Goal: Use online tool/utility

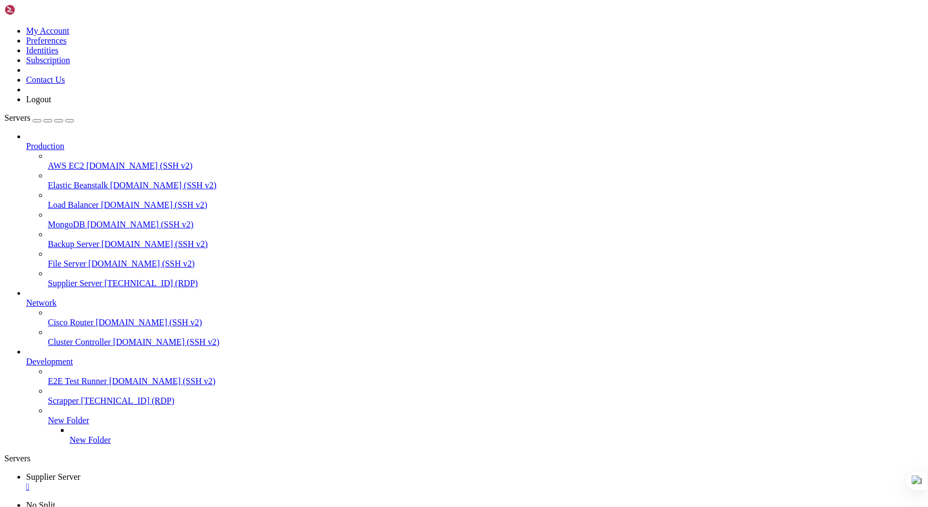
drag, startPoint x: 791, startPoint y: 670, endPoint x: 795, endPoint y: 737, distance: 66.4
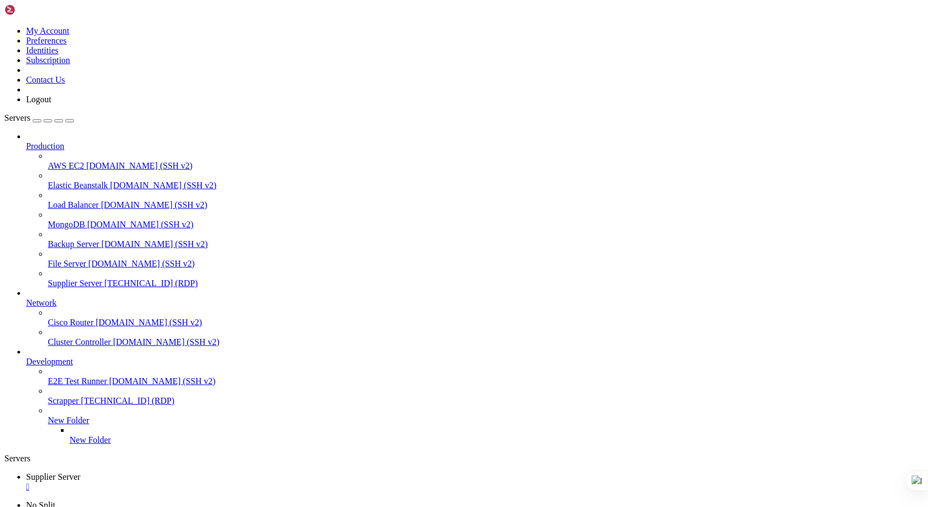
drag, startPoint x: 793, startPoint y: 749, endPoint x: 793, endPoint y: 693, distance: 55.5
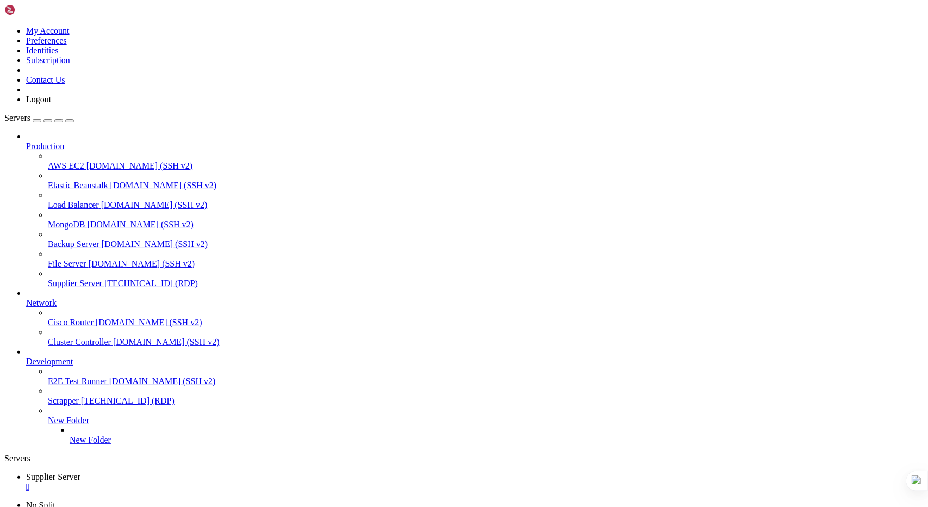
drag, startPoint x: 793, startPoint y: 680, endPoint x: 782, endPoint y: 779, distance: 100.0
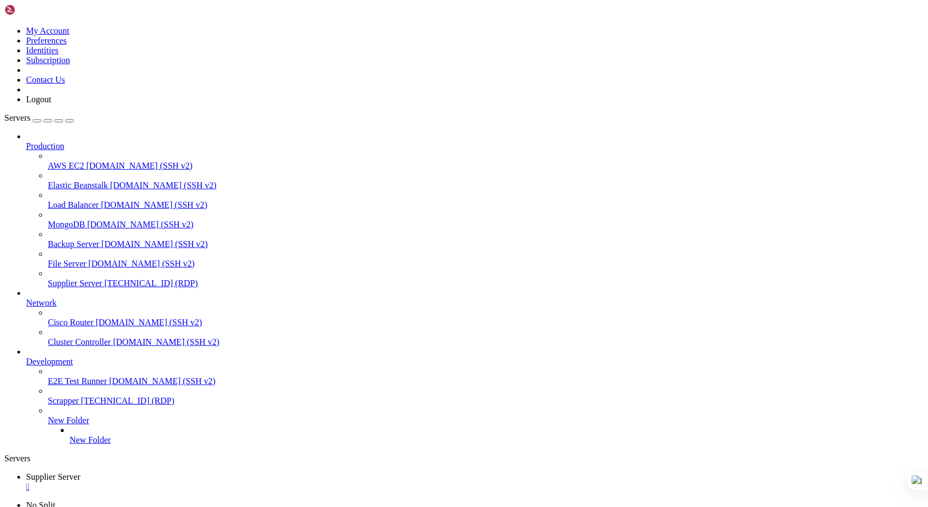
drag, startPoint x: 793, startPoint y: 687, endPoint x: 781, endPoint y: 737, distance: 51.6
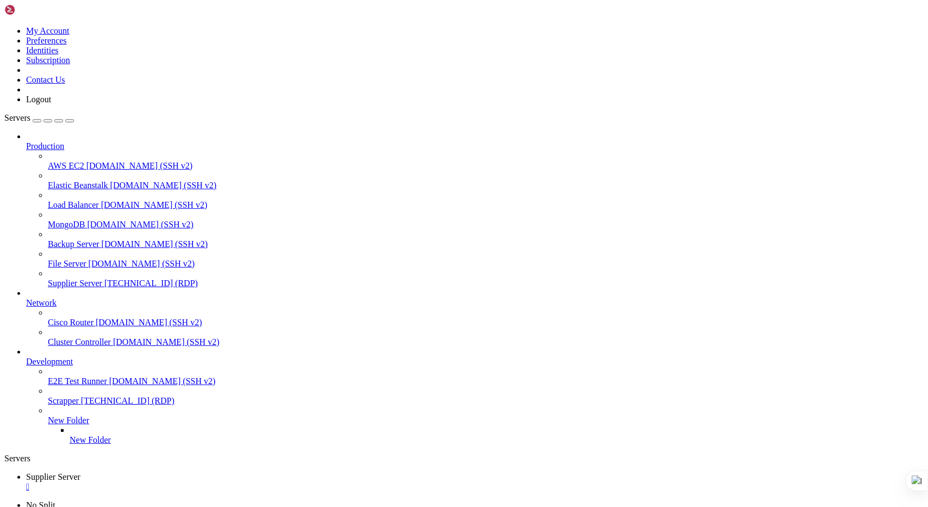
drag, startPoint x: 793, startPoint y: 705, endPoint x: 782, endPoint y: 842, distance: 137.5
